Goal: Check status: Check status

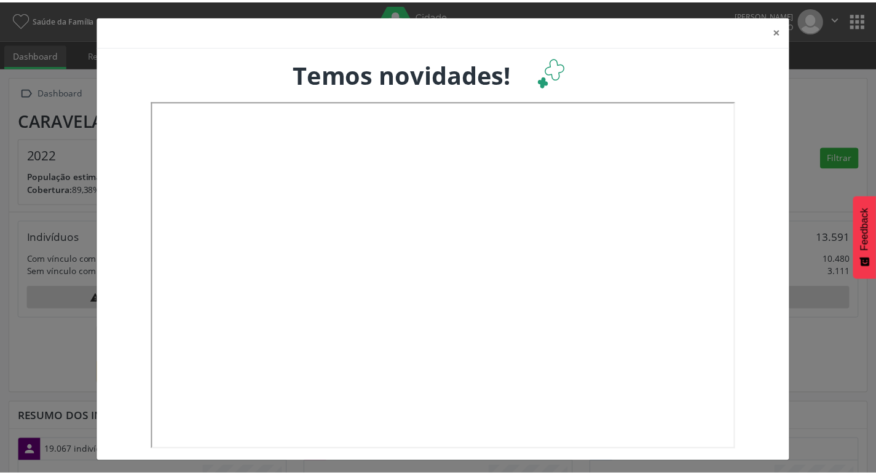
scroll to position [204, 289]
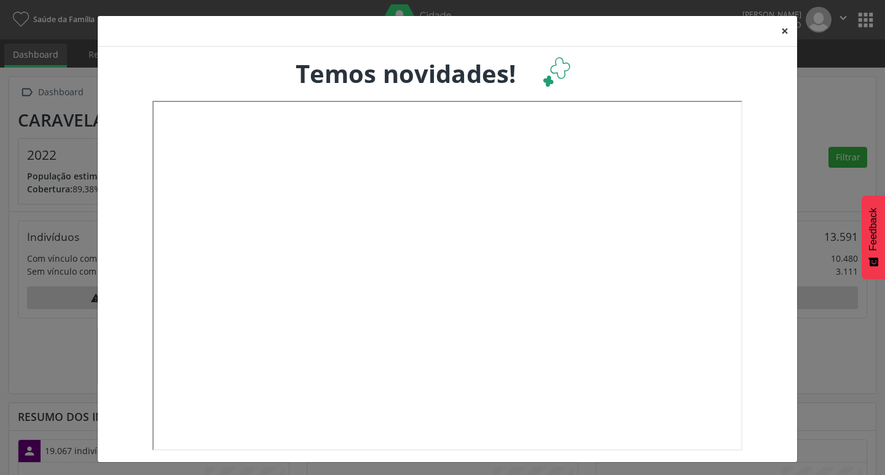
click at [785, 26] on button "×" at bounding box center [785, 31] width 25 height 30
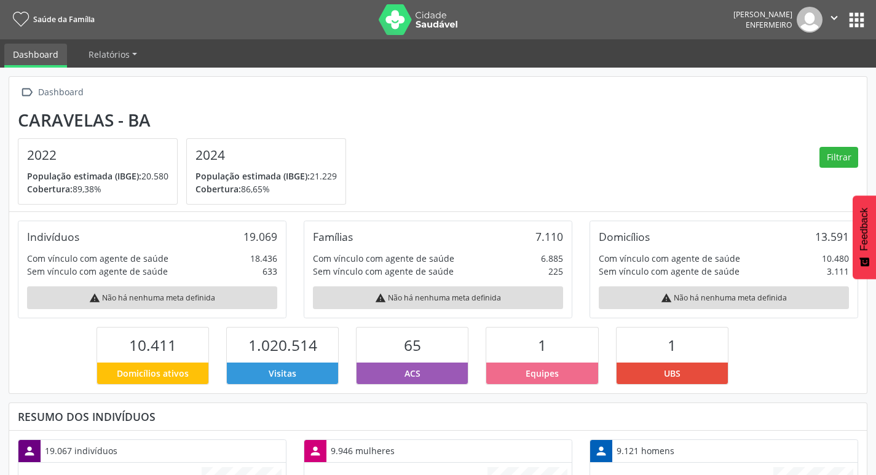
scroll to position [614688, 614606]
click at [21, 15] on icon at bounding box center [21, 19] width 16 height 15
click at [114, 47] on link "Relatórios" at bounding box center [113, 55] width 66 height 22
click at [135, 84] on link "Desfechos da visita" at bounding box center [133, 84] width 105 height 22
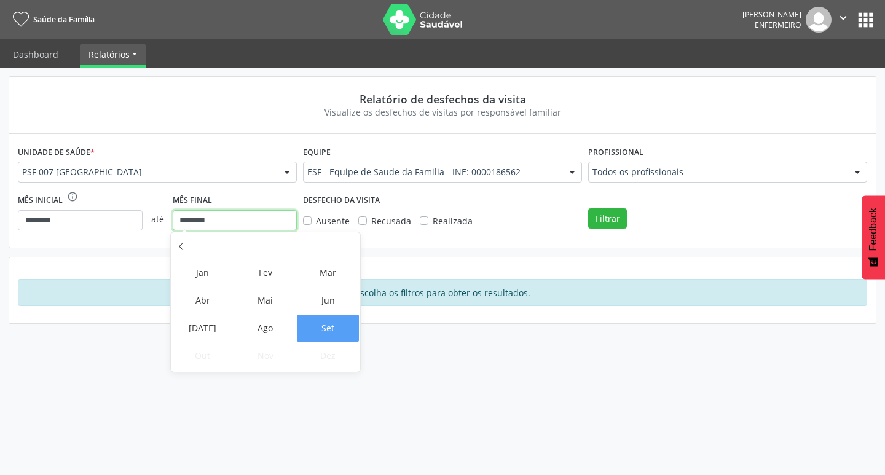
click at [224, 221] on input "********" at bounding box center [235, 220] width 125 height 21
click at [271, 323] on span "Ago" at bounding box center [265, 328] width 62 height 27
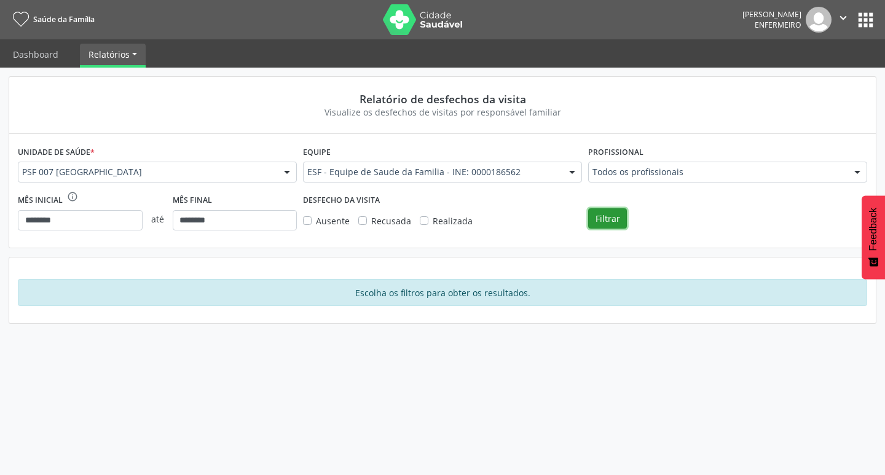
click at [617, 214] on button "Filtrar" at bounding box center [607, 218] width 39 height 21
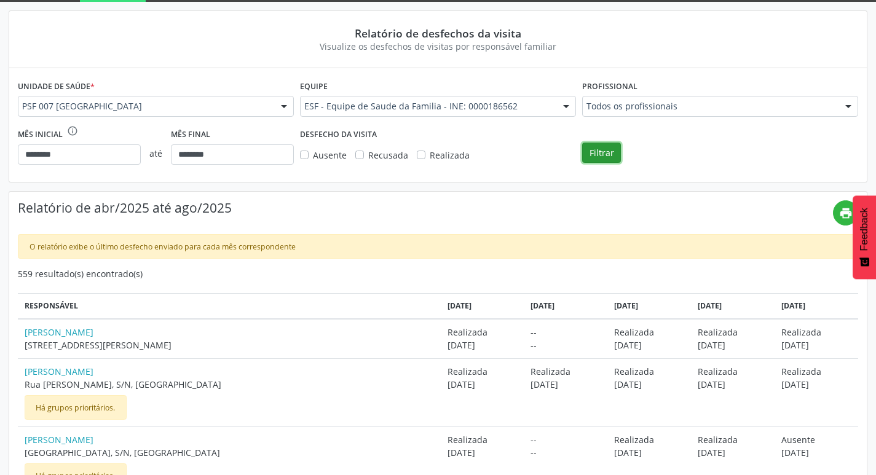
scroll to position [61, 0]
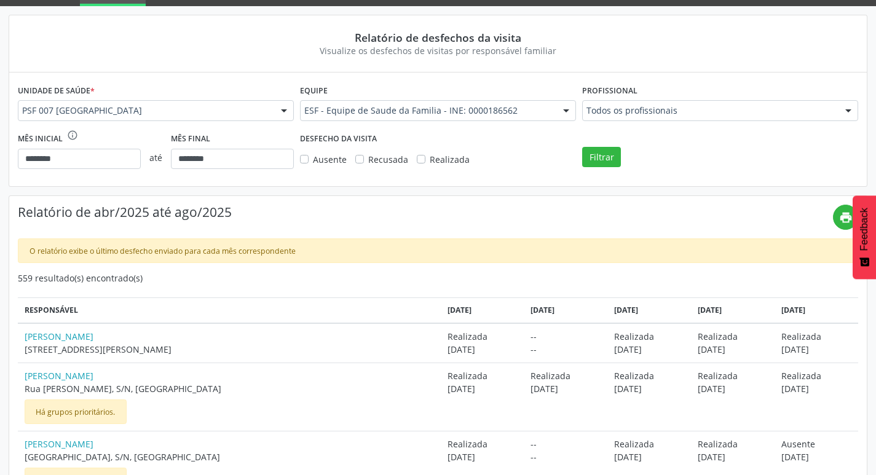
click at [282, 106] on div at bounding box center [284, 111] width 18 height 21
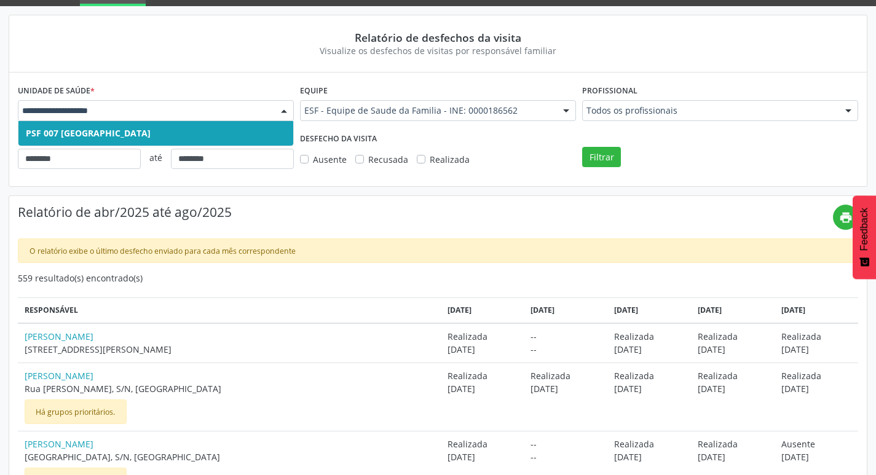
click at [125, 134] on span "PSF 007 [GEOGRAPHIC_DATA]" at bounding box center [155, 133] width 275 height 25
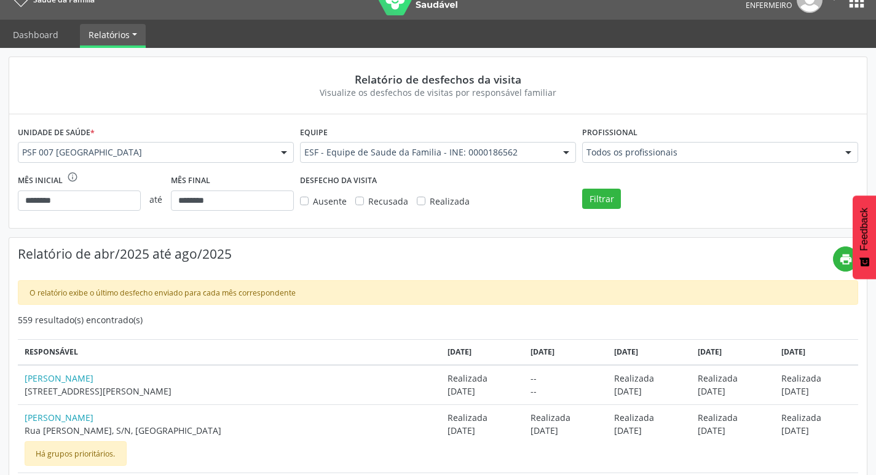
scroll to position [14, 0]
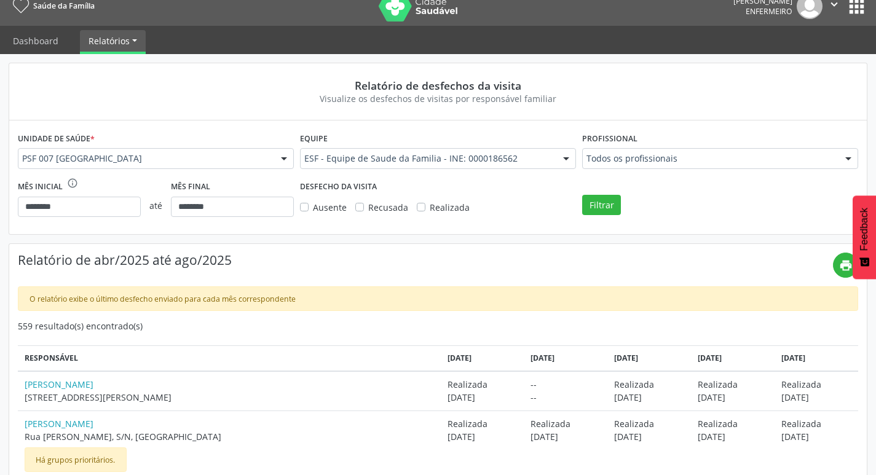
click at [650, 172] on div "Profissional Todos os profissionais Todos os profissionais [PERSON_NAME] [PERSO…" at bounding box center [720, 153] width 282 height 48
click at [855, 152] on div at bounding box center [848, 159] width 18 height 21
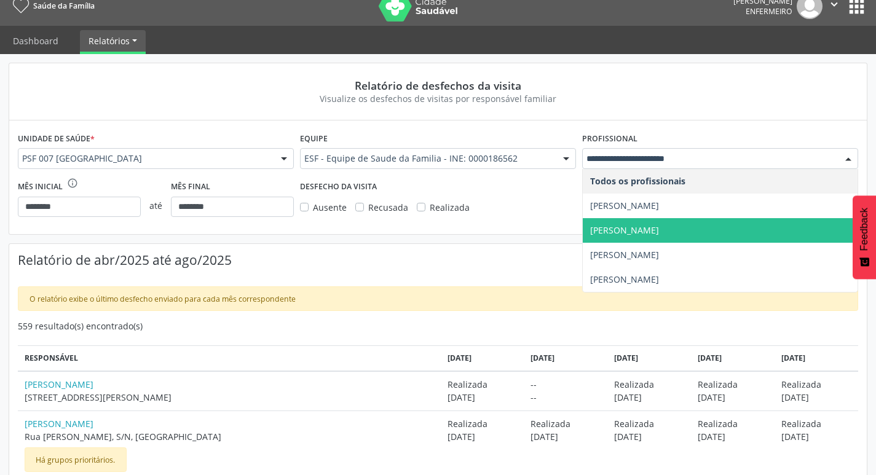
click at [628, 233] on span "[PERSON_NAME]" at bounding box center [624, 230] width 69 height 12
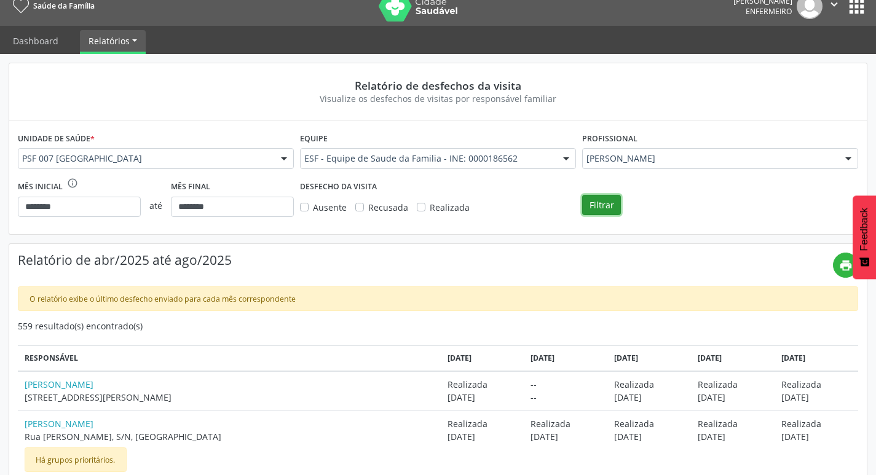
click at [604, 206] on button "Filtrar" at bounding box center [601, 205] width 39 height 21
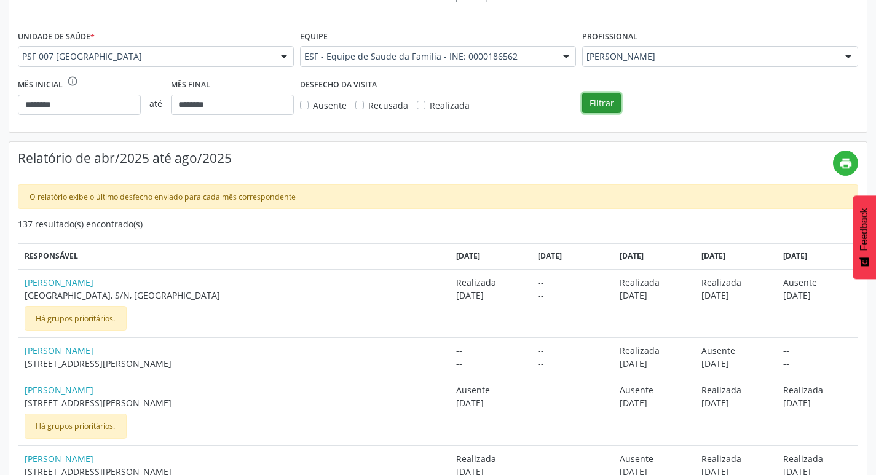
scroll to position [123, 0]
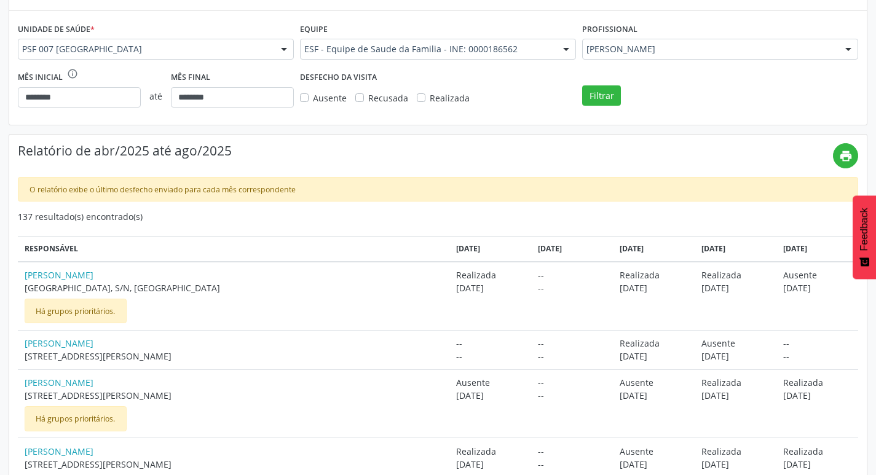
click at [339, 98] on span "Ausente" at bounding box center [330, 98] width 34 height 12
click at [616, 93] on button "Filtrar" at bounding box center [601, 95] width 39 height 21
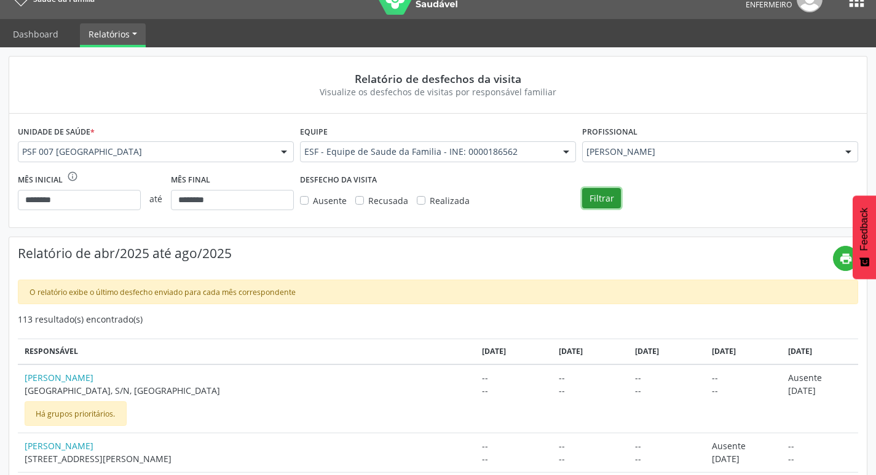
scroll to position [0, 0]
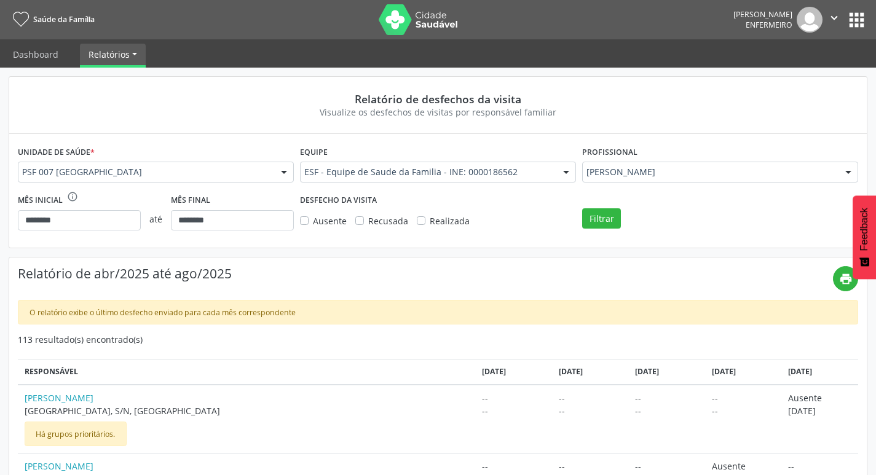
click at [419, 7] on img at bounding box center [419, 19] width 80 height 31
